Goal: Find specific page/section: Find specific page/section

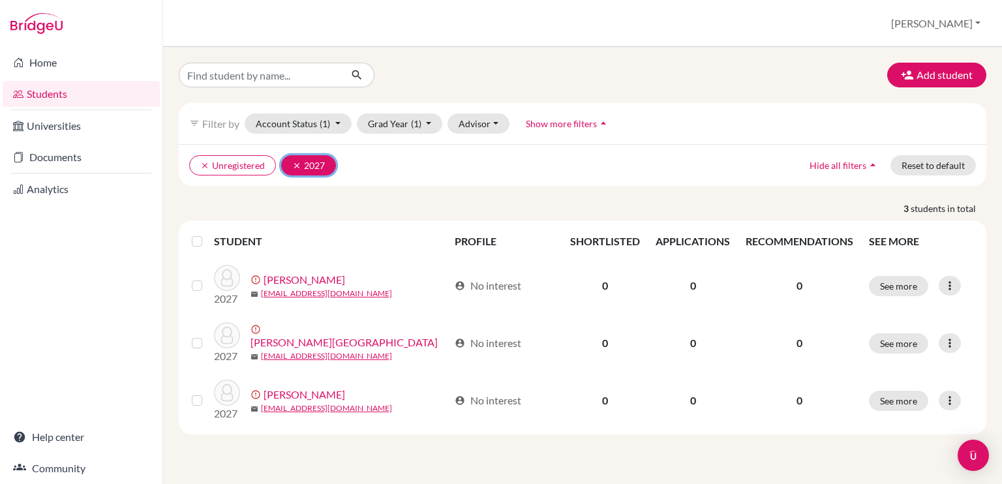
click at [289, 163] on button "clear 2027" at bounding box center [308, 165] width 55 height 20
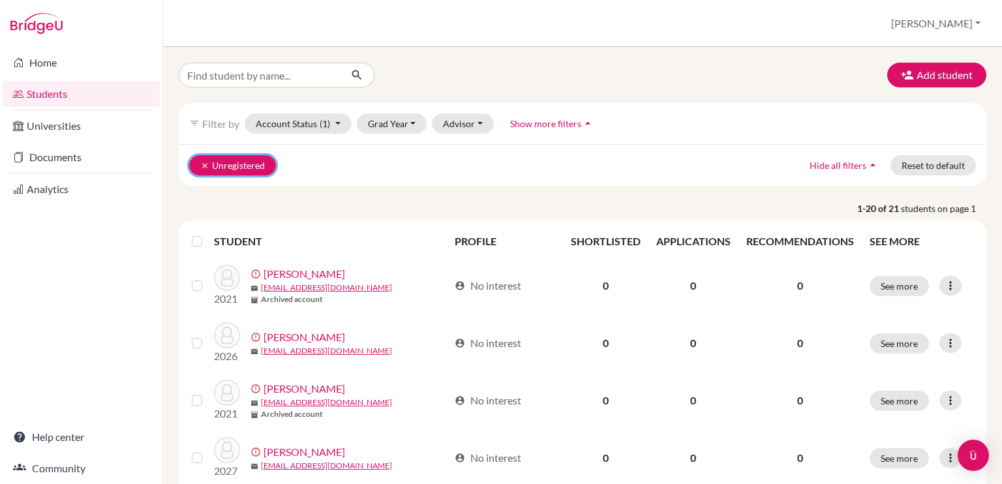
click at [198, 159] on button "clear Unregistered" at bounding box center [232, 165] width 87 height 20
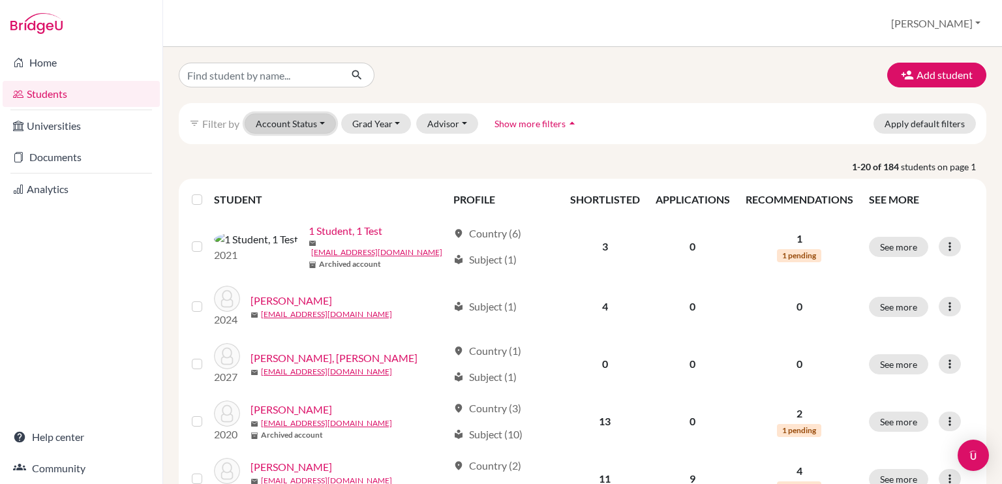
click at [280, 122] on button "Account Status" at bounding box center [290, 123] width 91 height 20
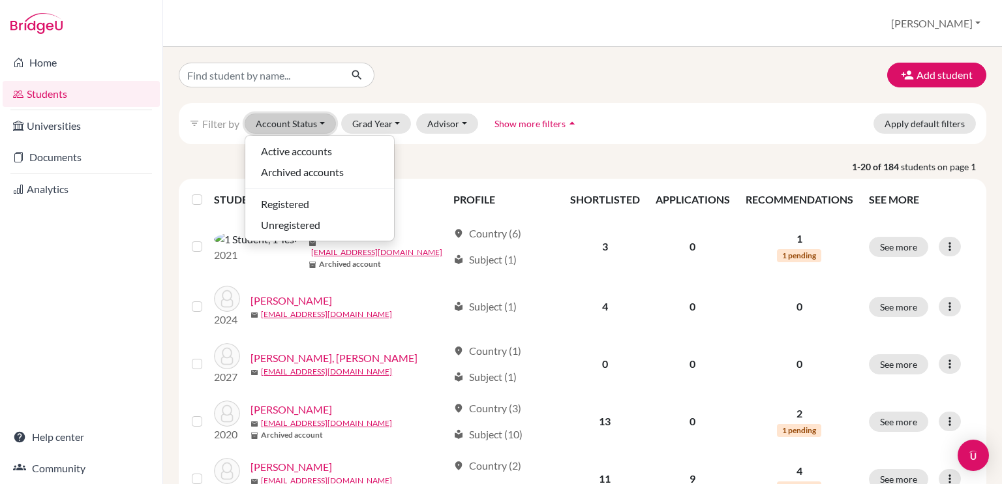
click at [280, 122] on button "Account Status" at bounding box center [290, 123] width 91 height 20
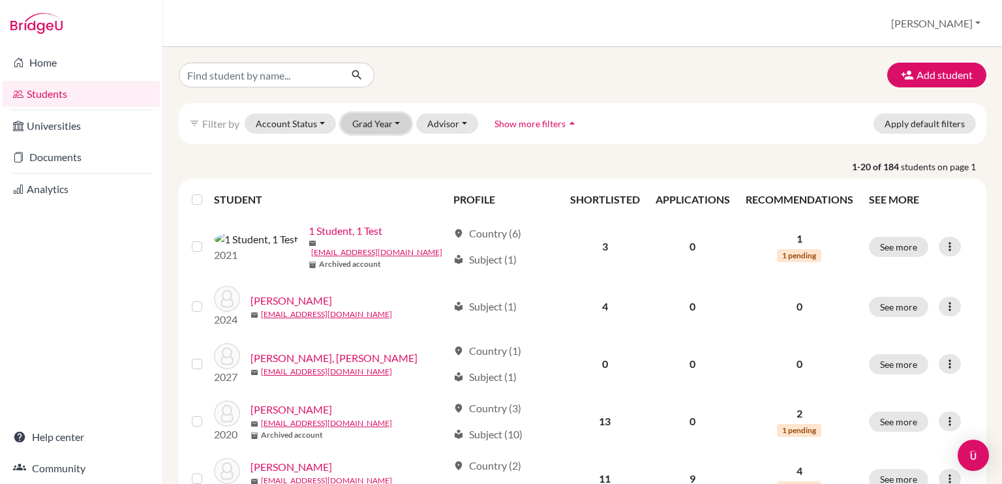
click at [359, 119] on button "Grad Year" at bounding box center [376, 123] width 70 height 20
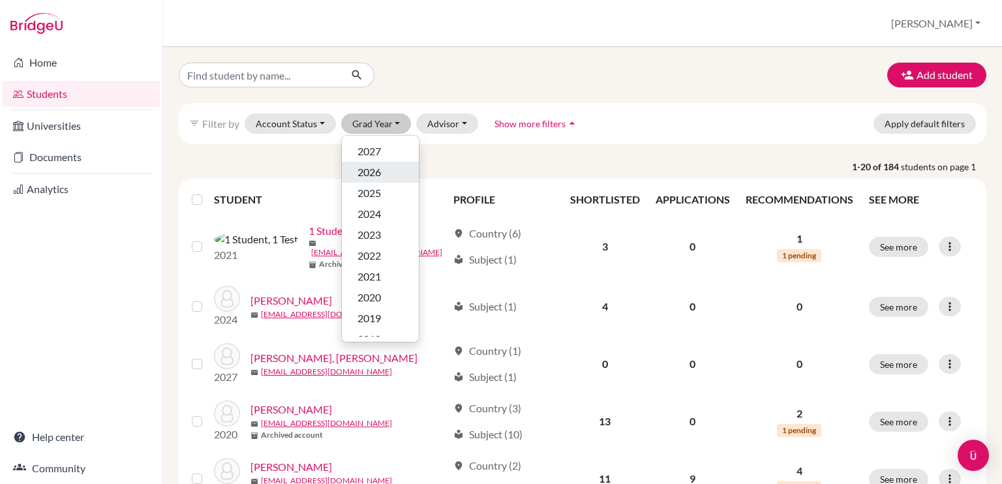
click at [375, 174] on span "2026" at bounding box center [368, 172] width 23 height 16
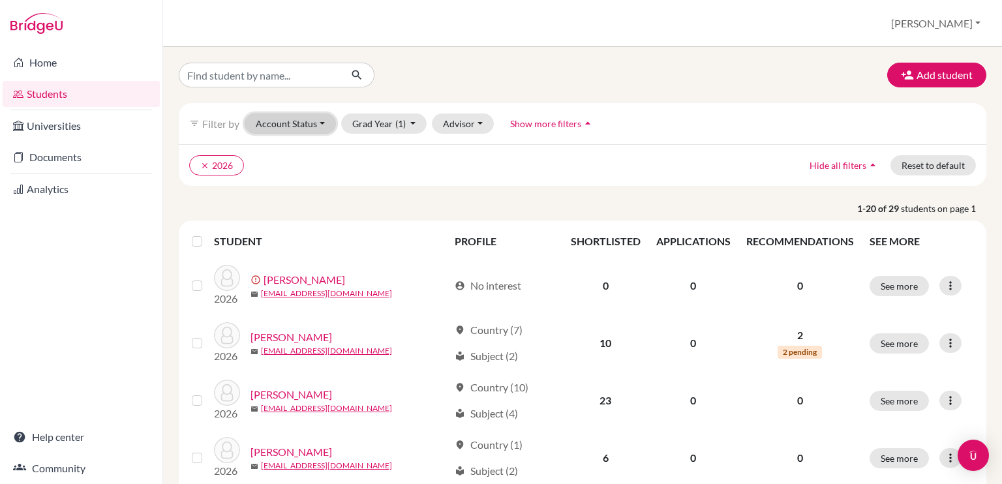
click at [295, 126] on button "Account Status" at bounding box center [290, 123] width 91 height 20
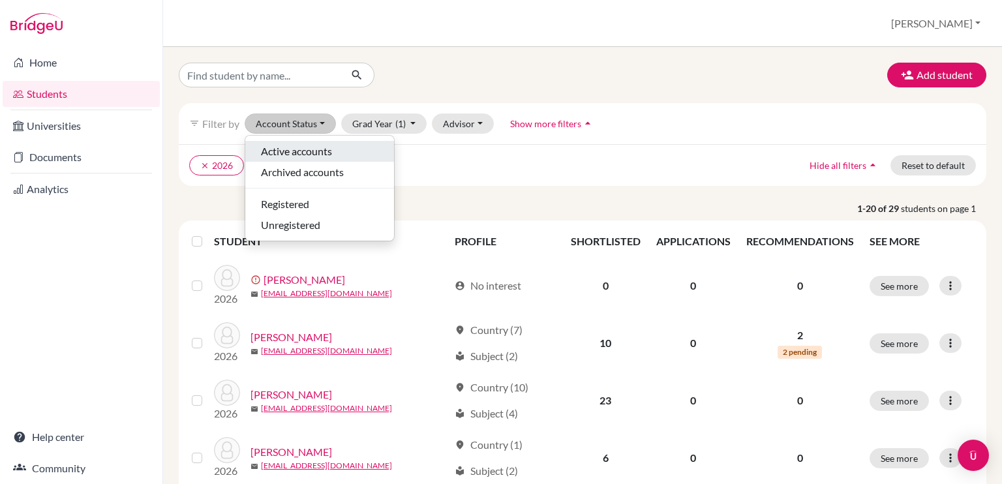
click at [299, 145] on span "Active accounts" at bounding box center [296, 152] width 71 height 16
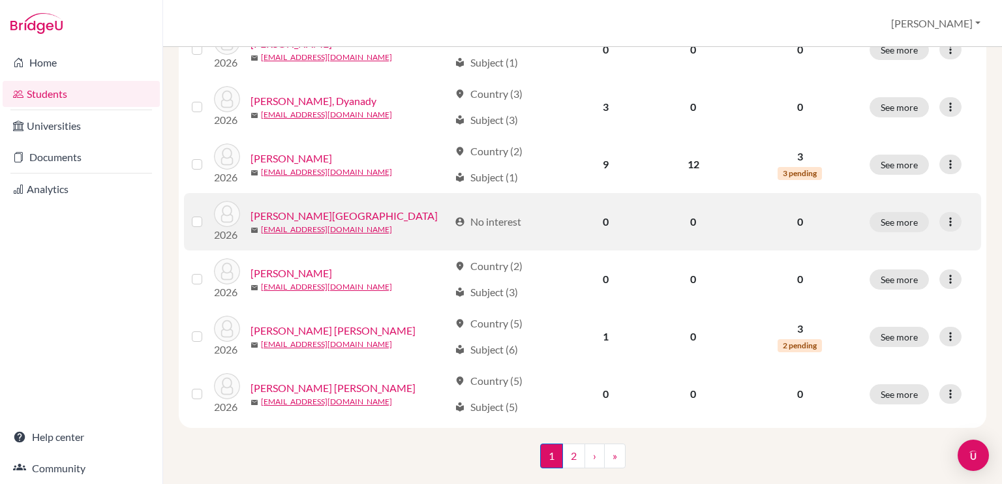
scroll to position [983, 0]
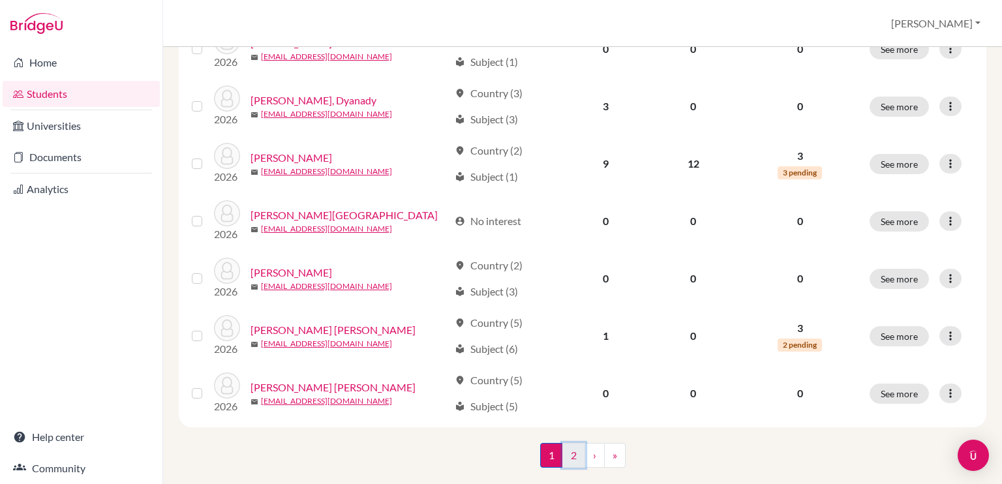
click at [569, 455] on link "2" at bounding box center [573, 455] width 23 height 25
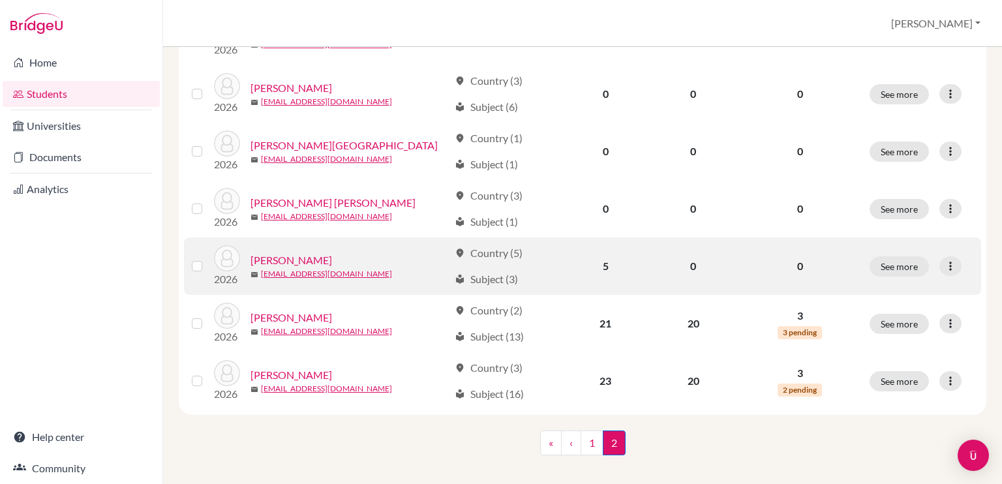
scroll to position [376, 0]
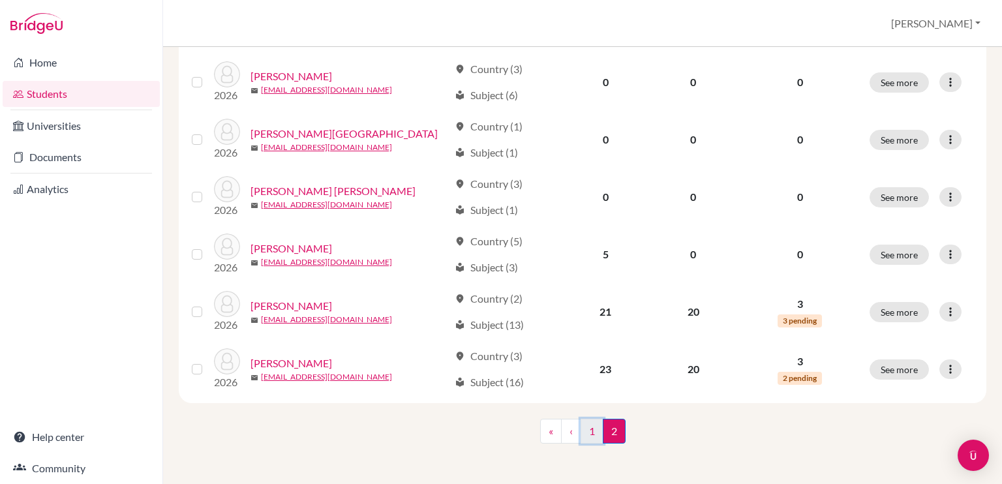
click at [587, 435] on link "1" at bounding box center [592, 431] width 23 height 25
